Goal: Information Seeking & Learning: Learn about a topic

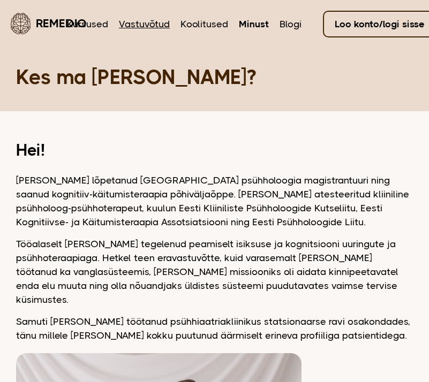
click at [147, 25] on link "Vastuvõtud" at bounding box center [144, 24] width 51 height 14
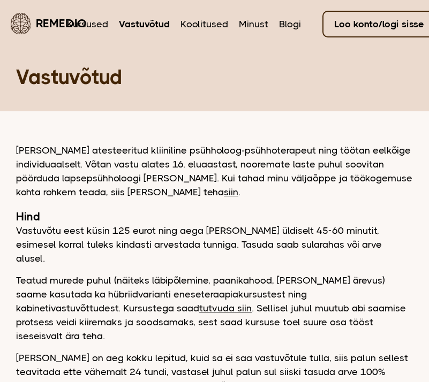
click at [42, 20] on link "Remedio" at bounding box center [39, 23] width 56 height 25
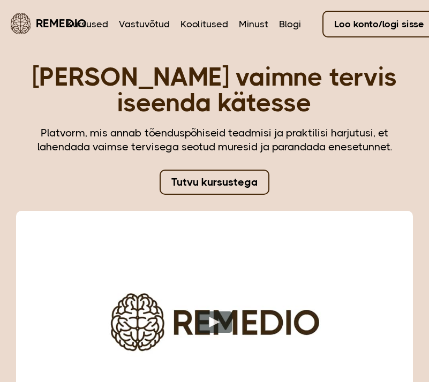
click at [248, 183] on link "Tutvu kursustega" at bounding box center [215, 182] width 110 height 25
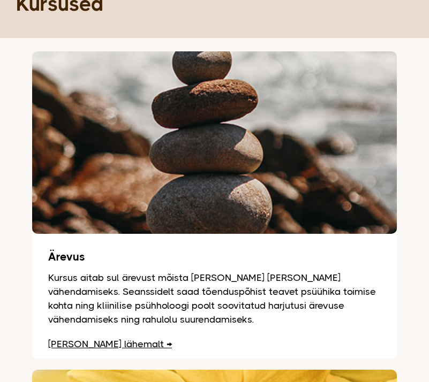
scroll to position [214, 0]
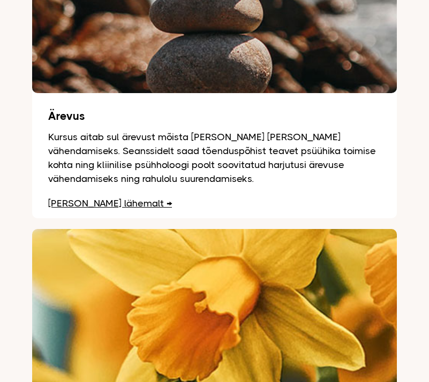
click at [77, 204] on link "Loe lähemalt" at bounding box center [110, 203] width 124 height 11
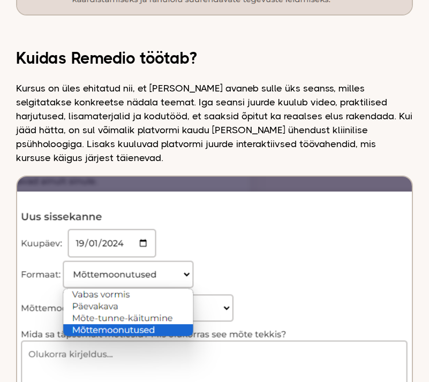
scroll to position [2459, 0]
